Goal: Information Seeking & Learning: Check status

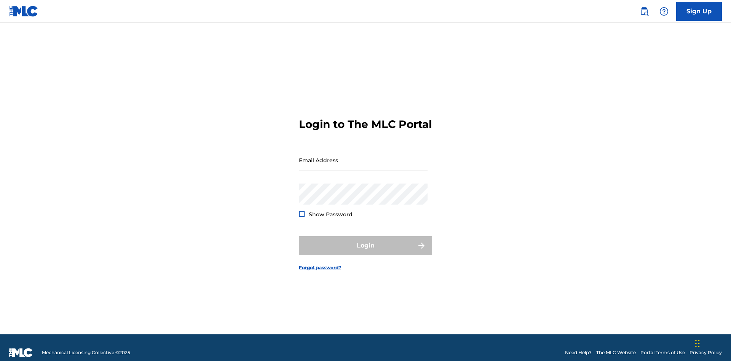
scroll to position [10, 0]
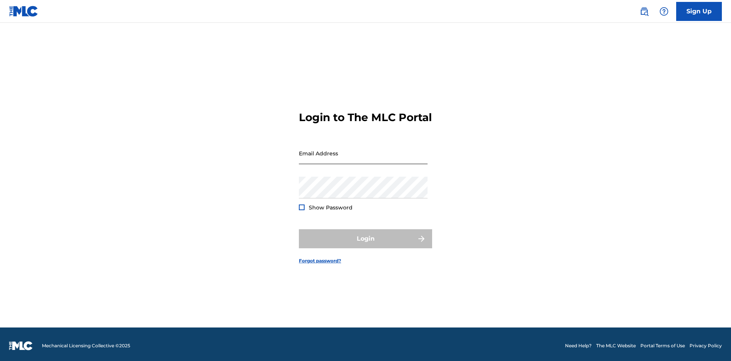
click at [363, 156] on input "Email Address" at bounding box center [363, 153] width 129 height 22
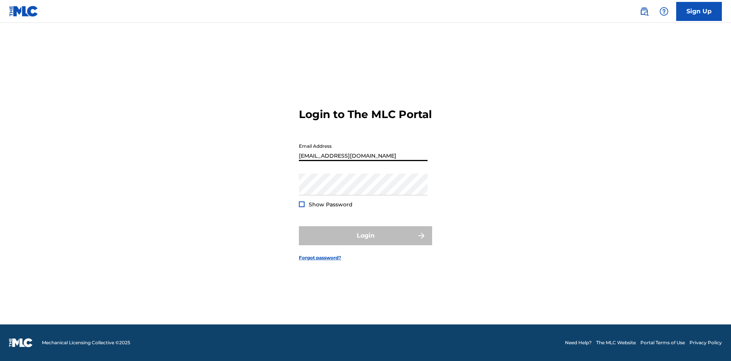
type input "[EMAIL_ADDRESS][DOMAIN_NAME]"
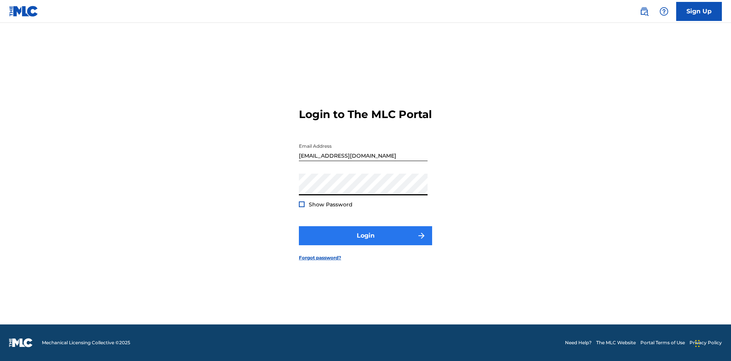
click at [365, 242] on button "Login" at bounding box center [365, 235] width 133 height 19
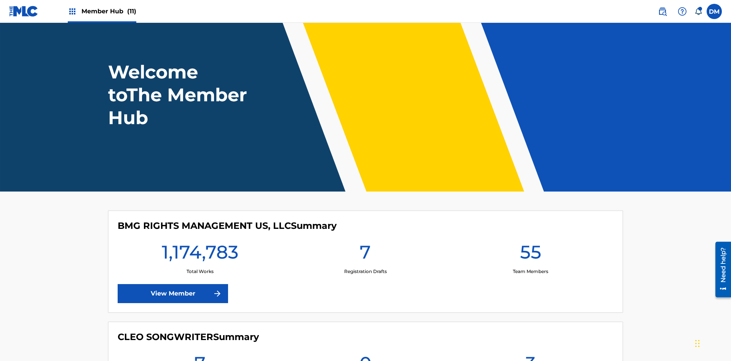
click at [108, 11] on span "Member Hub (11)" at bounding box center [108, 11] width 55 height 9
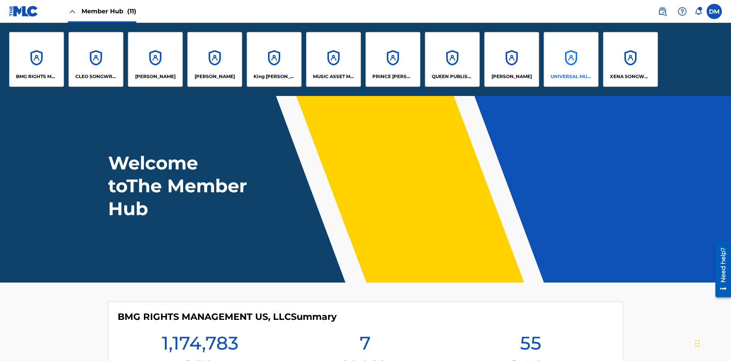
click at [571, 77] on p "UNIVERSAL MUSIC PUB GROUP" at bounding box center [570, 76] width 41 height 7
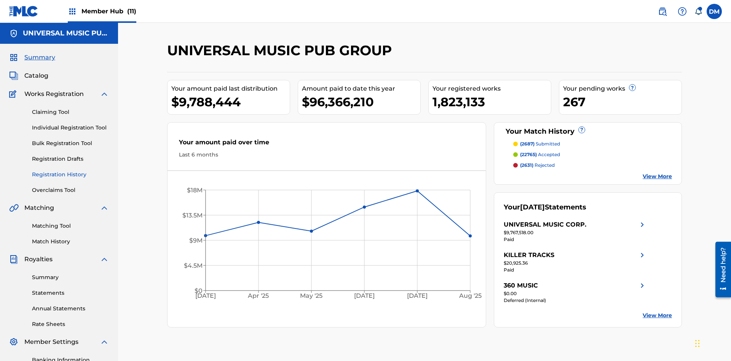
click at [70, 171] on link "Registration History" at bounding box center [70, 175] width 77 height 8
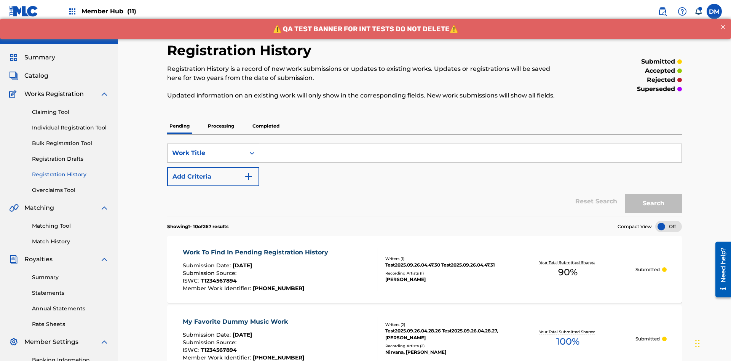
click at [206, 148] on div "Work Title" at bounding box center [206, 152] width 69 height 9
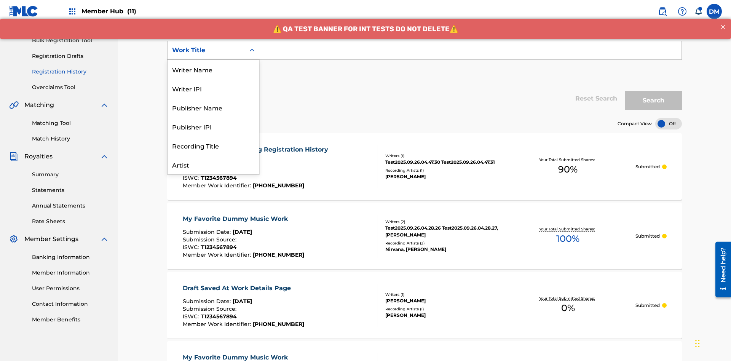
scroll to position [38, 0]
click at [213, 145] on div "ISRC" at bounding box center [212, 145] width 91 height 19
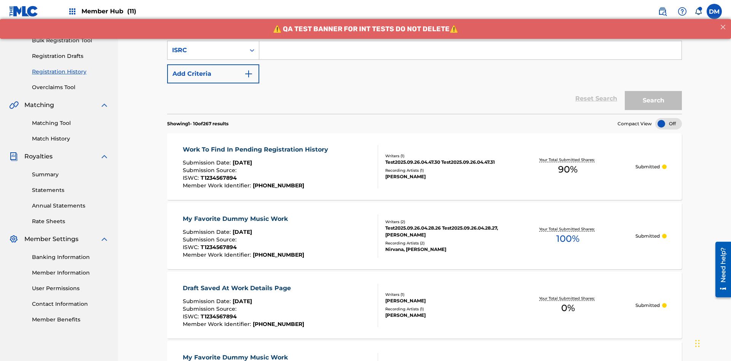
click at [470, 55] on input "Search Form" at bounding box center [470, 50] width 422 height 18
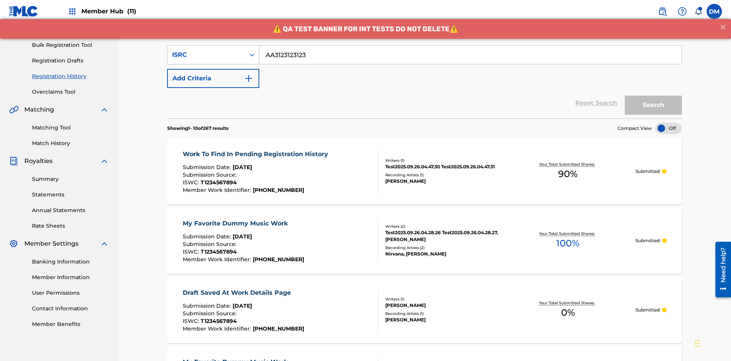
type input "AA3123123123"
click at [653, 96] on button "Search" at bounding box center [653, 105] width 57 height 19
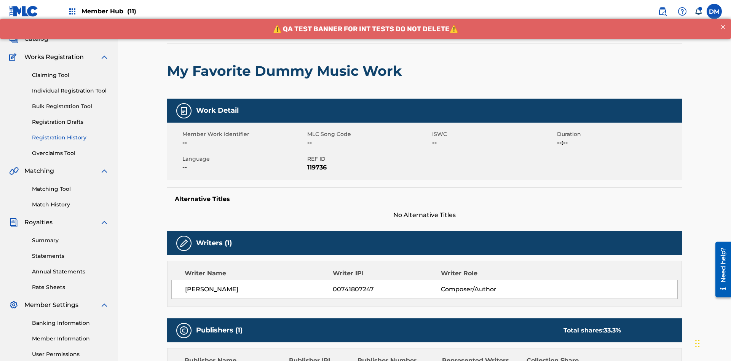
click at [190, 33] on button "< Back" at bounding box center [190, 23] width 46 height 19
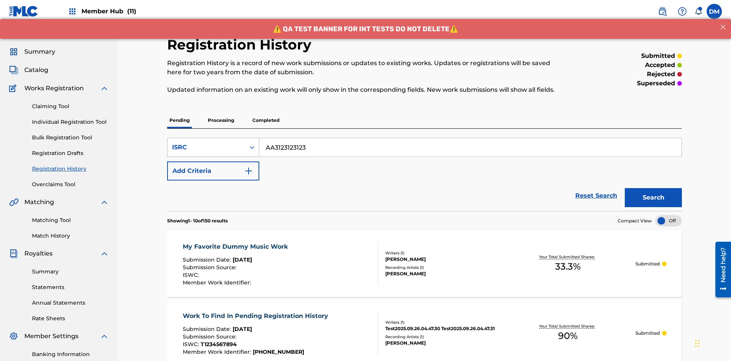
click at [206, 143] on div "ISRC" at bounding box center [206, 147] width 69 height 9
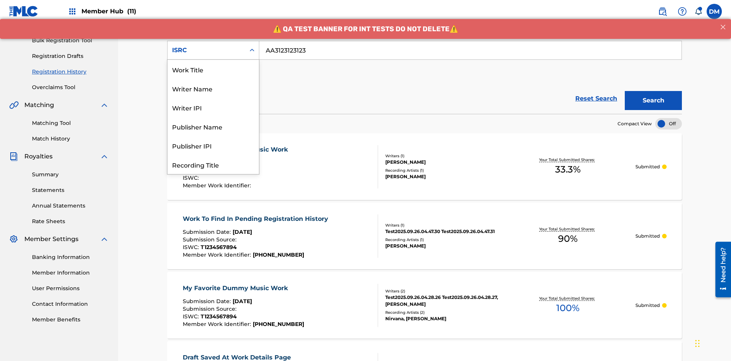
scroll to position [38, 0]
click at [213, 126] on div "Recording Title" at bounding box center [212, 126] width 91 height 19
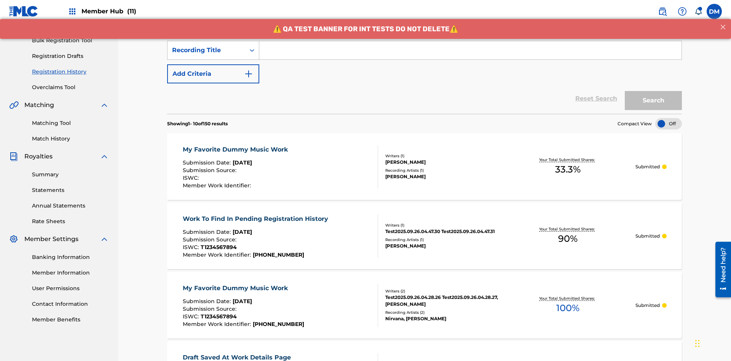
click at [470, 55] on input "Search Form" at bounding box center [470, 50] width 422 height 18
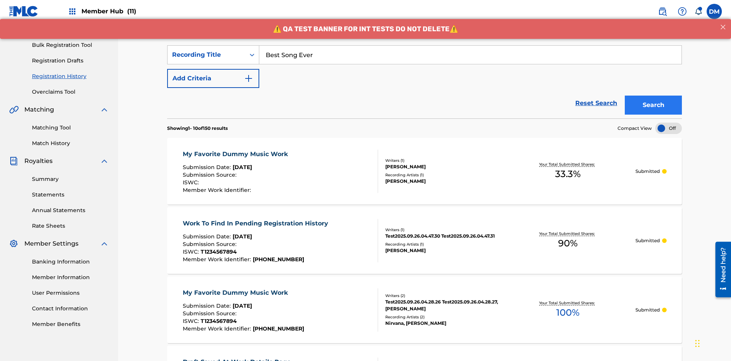
type input "Best Song Ever"
click at [653, 96] on button "Search" at bounding box center [653, 105] width 57 height 19
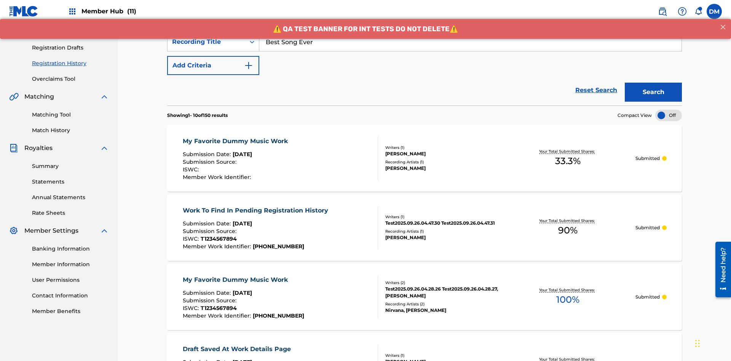
click at [236, 137] on div "My Favorite Dummy Music Work" at bounding box center [237, 141] width 109 height 9
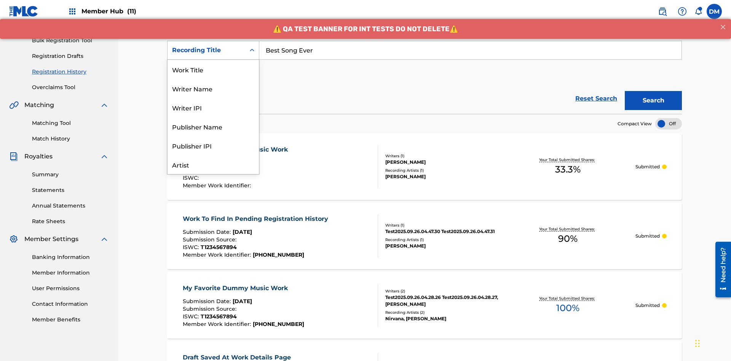
scroll to position [38, 0]
click at [213, 41] on div "Work Title" at bounding box center [212, 31] width 91 height 19
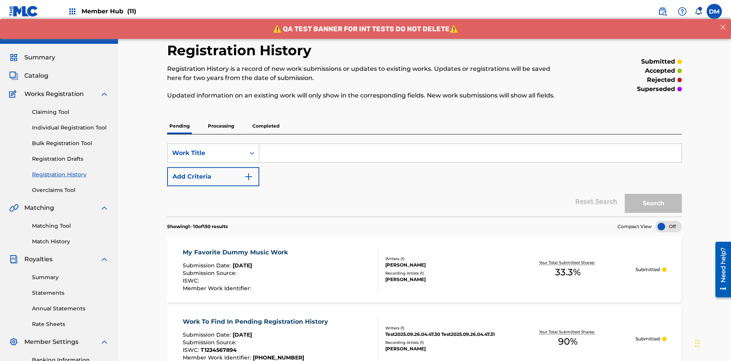
click at [470, 144] on input "Search Form" at bounding box center [470, 153] width 422 height 18
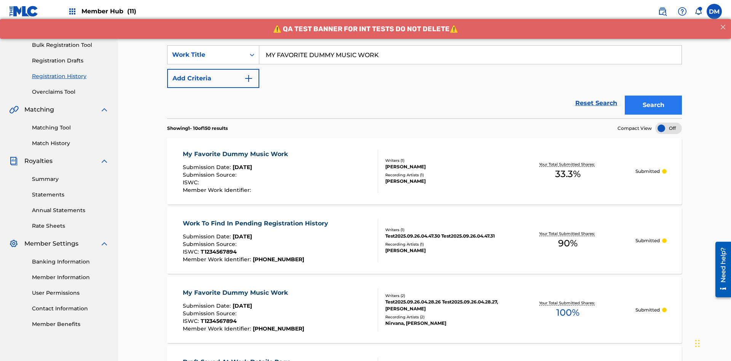
type input "MY FAVORITE DUMMY MUSIC WORK"
click at [653, 96] on button "Search" at bounding box center [653, 105] width 57 height 19
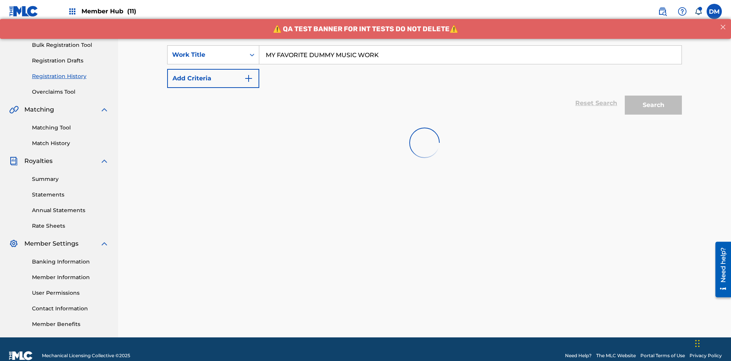
scroll to position [111, 0]
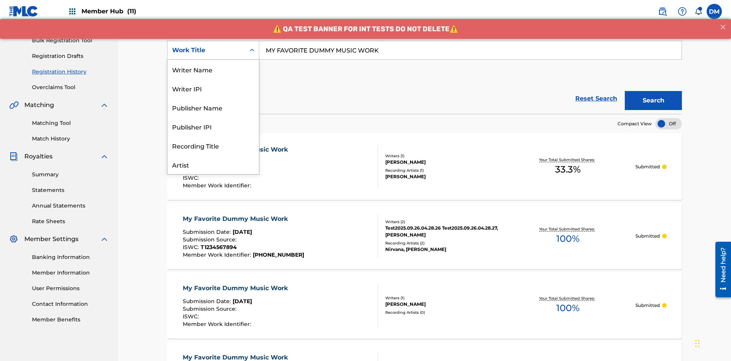
scroll to position [38, 0]
click at [213, 41] on div "Writer Name" at bounding box center [212, 31] width 91 height 19
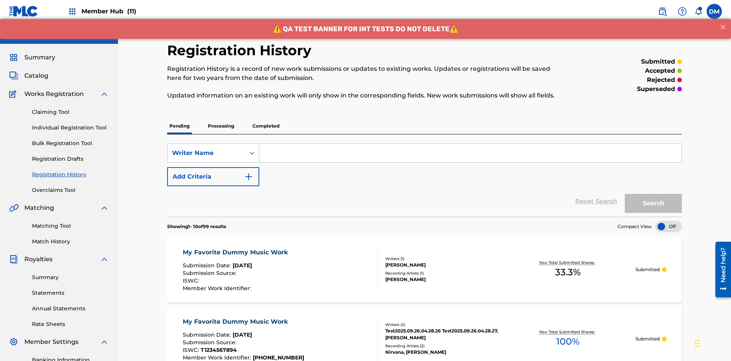
click at [470, 144] on input "Search Form" at bounding box center [470, 153] width 422 height 18
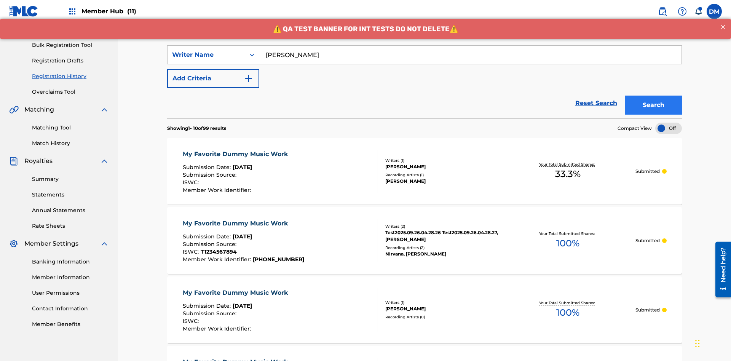
type input "[PERSON_NAME]"
click at [653, 96] on button "Search" at bounding box center [653, 105] width 57 height 19
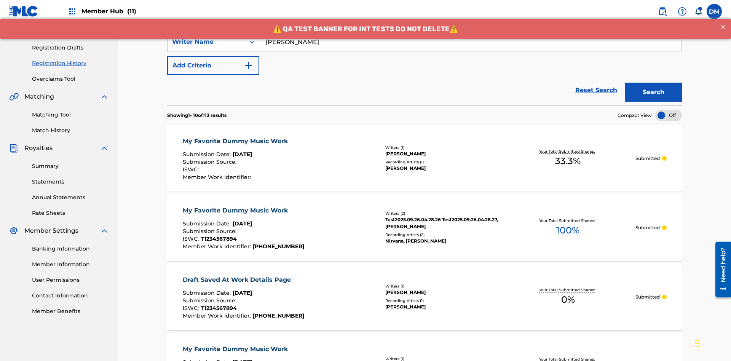
click at [236, 137] on div "My Favorite Dummy Music Work" at bounding box center [237, 141] width 109 height 9
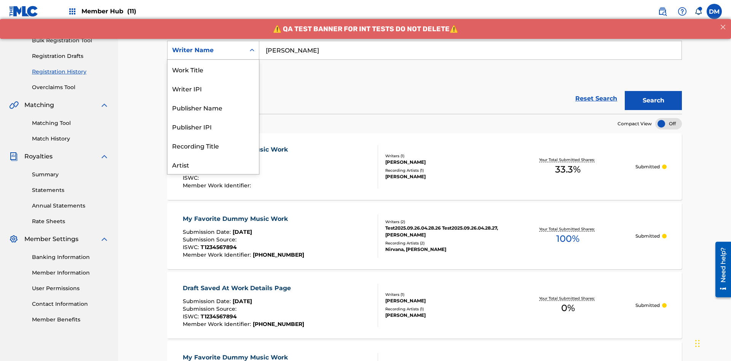
scroll to position [38, 0]
click at [213, 60] on div "Writer IPI" at bounding box center [212, 50] width 91 height 19
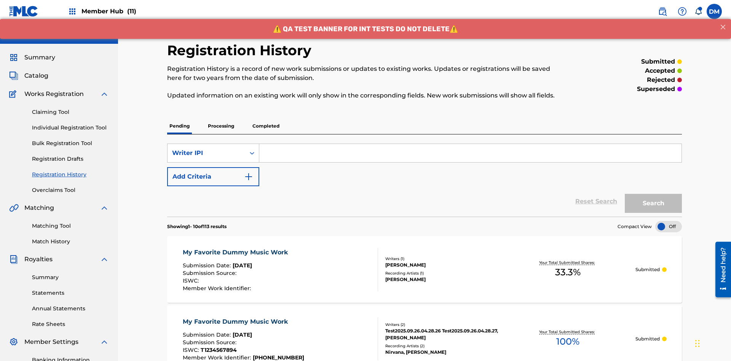
click at [470, 144] on input "Search Form" at bounding box center [470, 153] width 422 height 18
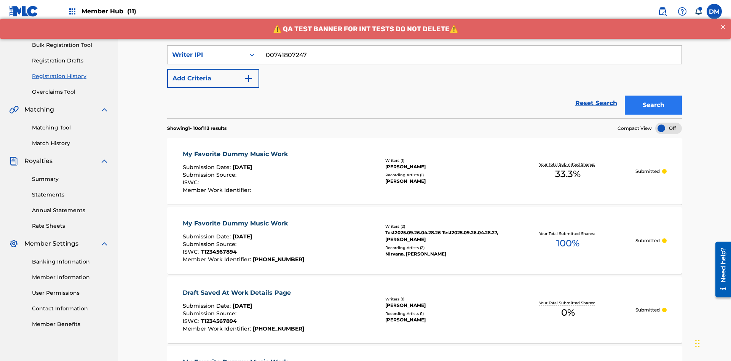
type input "00741807247"
click at [653, 96] on button "Search" at bounding box center [653, 105] width 57 height 19
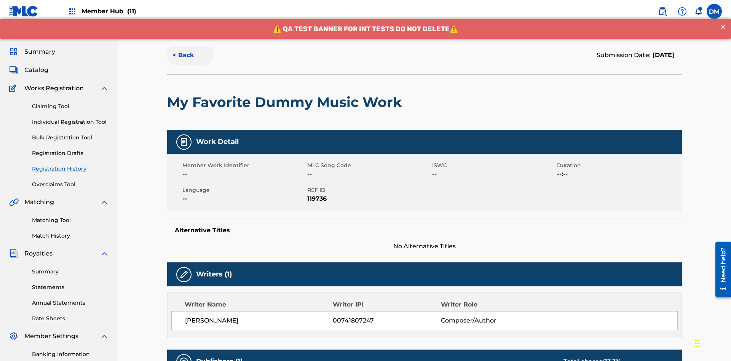
click at [190, 55] on button "< Back" at bounding box center [190, 55] width 46 height 19
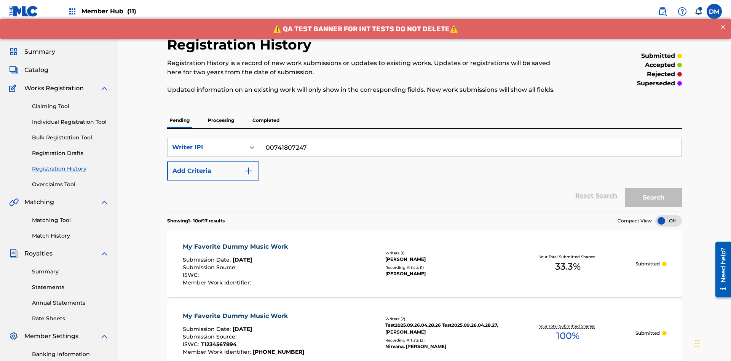
scroll to position [103, 0]
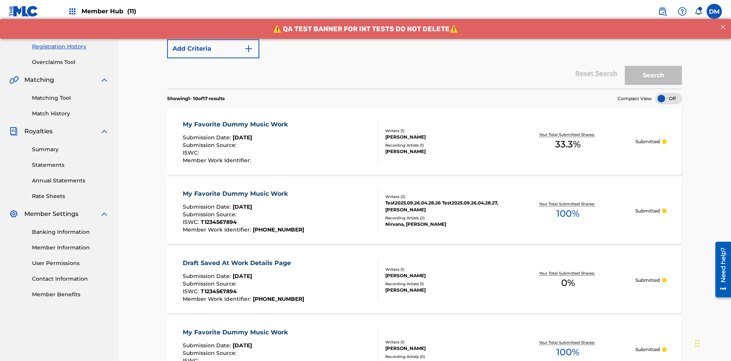
click at [206, 30] on div "Writer IPI" at bounding box center [206, 25] width 69 height 9
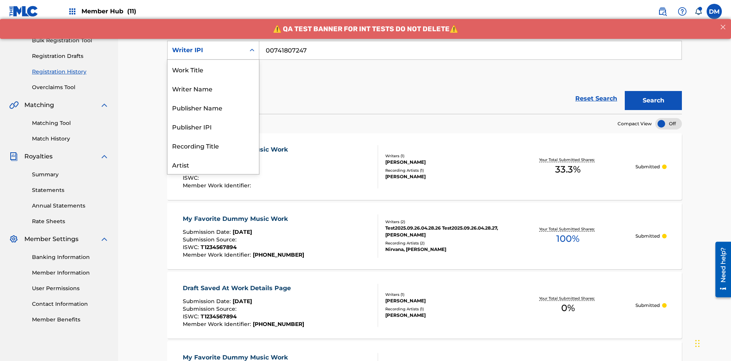
scroll to position [38, 0]
click at [213, 69] on div "Publisher Name" at bounding box center [212, 69] width 91 height 19
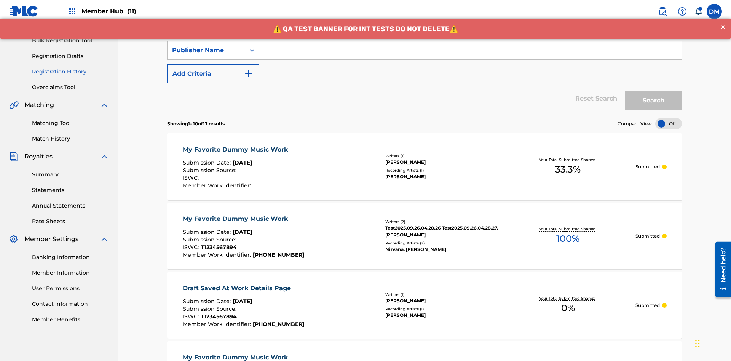
click at [470, 55] on input "Search Form" at bounding box center [470, 50] width 422 height 18
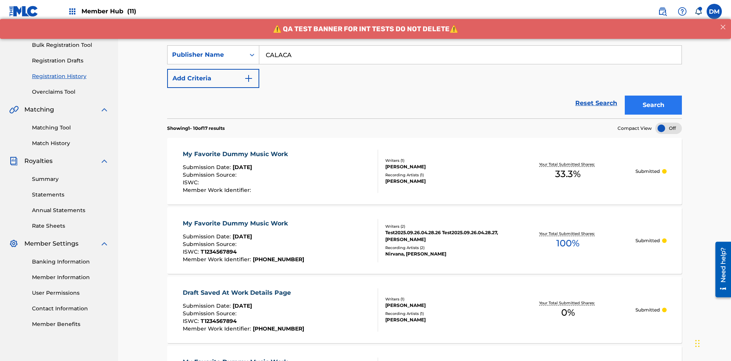
type input "CALACA"
click at [653, 96] on button "Search" at bounding box center [653, 105] width 57 height 19
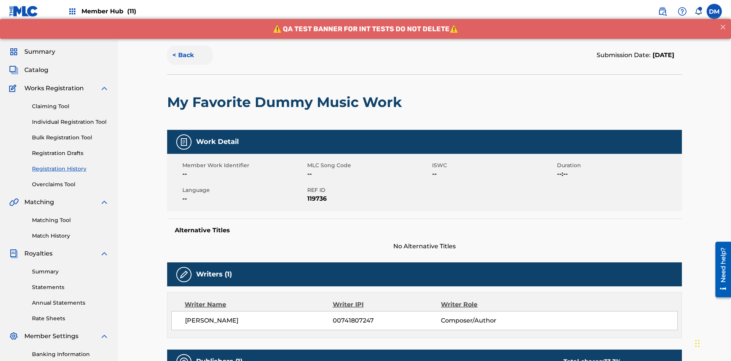
click at [190, 55] on button "< Back" at bounding box center [190, 55] width 46 height 19
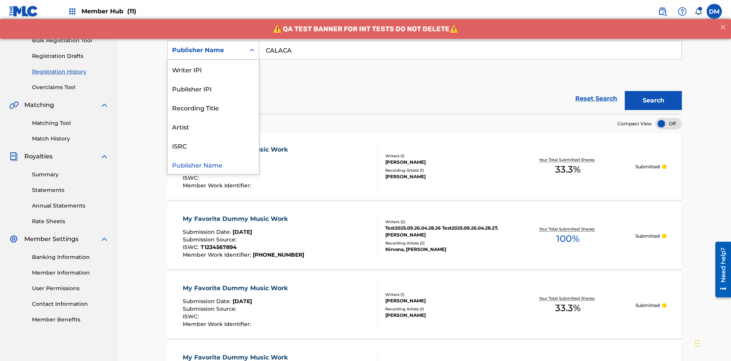
click at [213, 88] on div "Publisher IPI" at bounding box center [212, 88] width 91 height 19
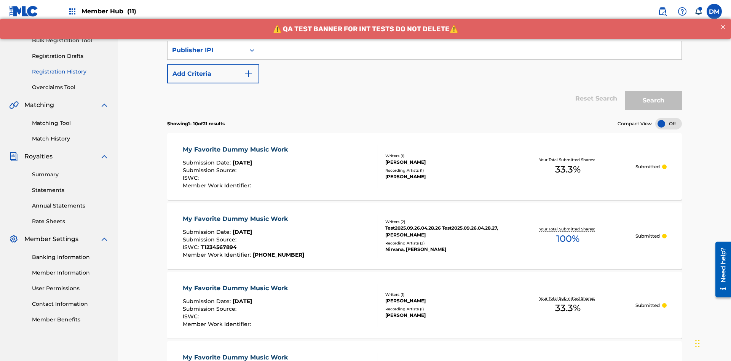
click at [470, 55] on input "Search Form" at bounding box center [470, 50] width 422 height 18
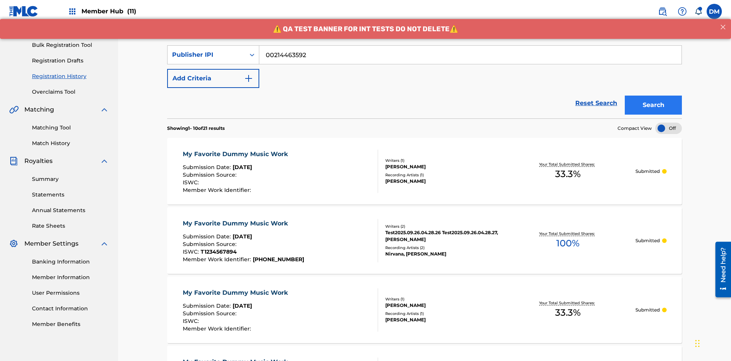
type input "00214463592"
click at [653, 96] on button "Search" at bounding box center [653, 105] width 57 height 19
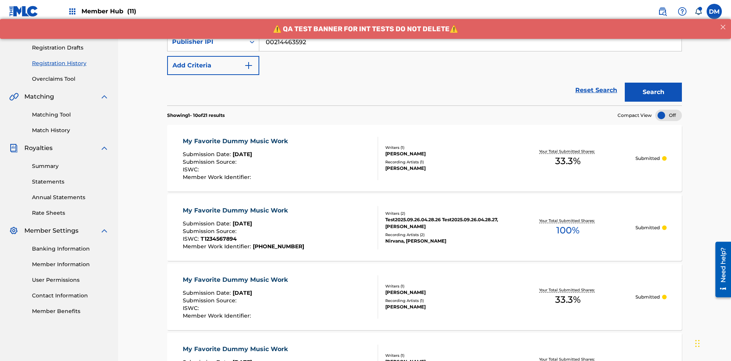
click at [236, 137] on div "My Favorite Dummy Music Work" at bounding box center [237, 141] width 109 height 9
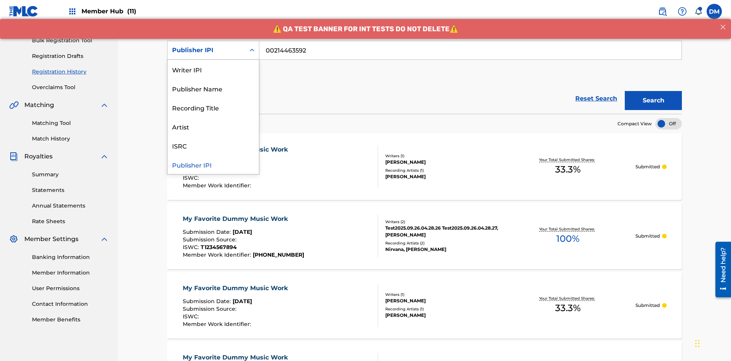
click at [213, 126] on div "Artist" at bounding box center [212, 126] width 91 height 19
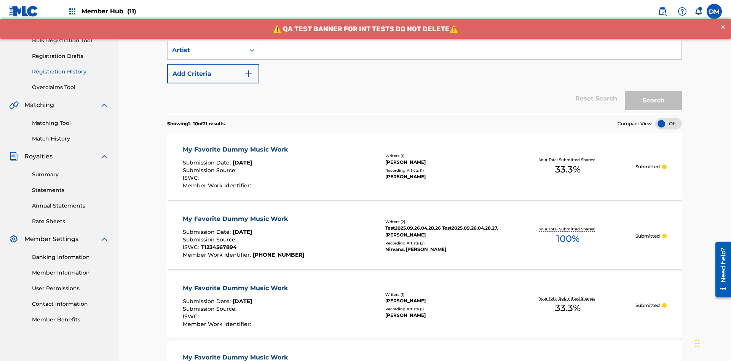
click at [470, 55] on input "Search Form" at bounding box center [470, 50] width 422 height 18
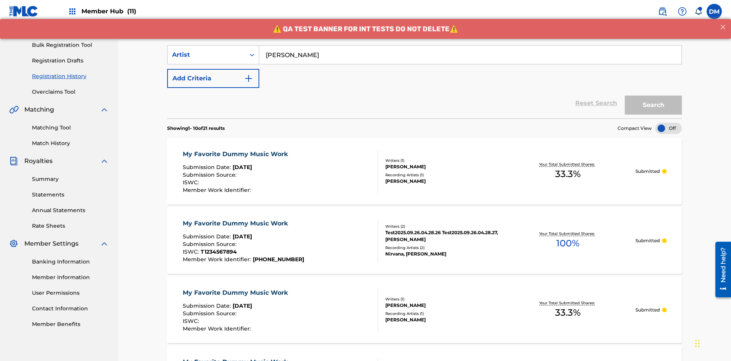
type input "[PERSON_NAME]"
